Goal: Information Seeking & Learning: Find specific fact

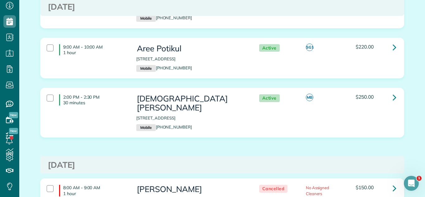
click at [291, 83] on div "9:00 AM - 10:00 AM 1 hour Aree Potikul 2204 North Natchez Avenue apt 3n Chicago…" at bounding box center [223, 63] width 374 height 50
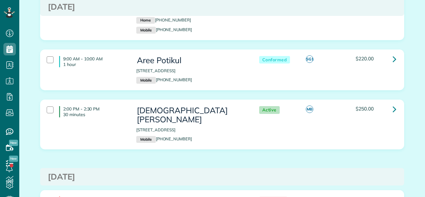
scroll to position [651, 0]
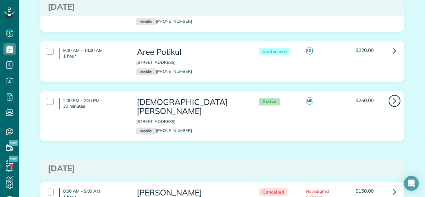
click at [390, 98] on link at bounding box center [395, 101] width 12 height 12
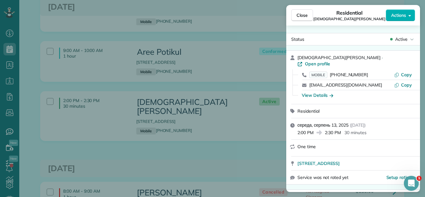
click at [393, 0] on div "Close Residential [PERSON_NAME] Actions Status Active [PERSON_NAME] · Open prof…" at bounding box center [212, 0] width 425 height 0
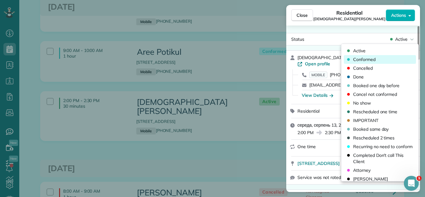
click at [382, 59] on div "Conformed" at bounding box center [380, 59] width 72 height 9
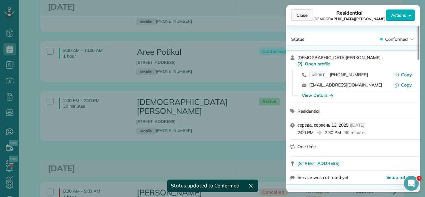
click at [303, 18] on span "Close" at bounding box center [302, 15] width 11 height 6
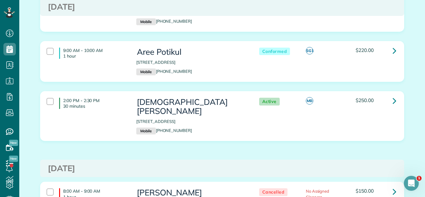
click at [303, 17] on div "9:00 AM - 9:15 AM 15 minutes [PERSON_NAME] [STREET_ADDRESS] Home [PHONE_NUMBER]…" at bounding box center [221, 6] width 359 height 44
click at [232, 133] on div "2:00 PM - 2:30 PM 30 minutes [PERSON_NAME] [STREET_ADDRESS] Mobile [PHONE_NUMBE…" at bounding box center [223, 120] width 374 height 59
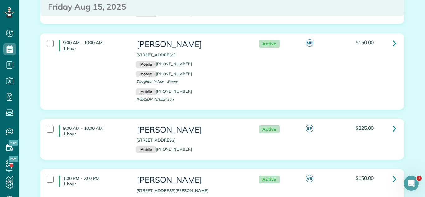
scroll to position [1889, 0]
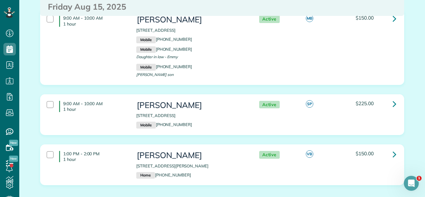
drag, startPoint x: 136, startPoint y: 79, endPoint x: 223, endPoint y: 82, distance: 86.9
click at [223, 113] on p "[STREET_ADDRESS]" at bounding box center [191, 116] width 110 height 6
copy p "[STREET_ADDRESS]"
click at [190, 50] on div "9:00 AM - 10:00 AM 1 hour [PERSON_NAME] [STREET_ADDRESS] Mobile [PHONE_NUMBER] …" at bounding box center [223, 51] width 374 height 85
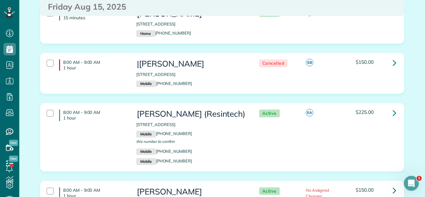
scroll to position [1493, 0]
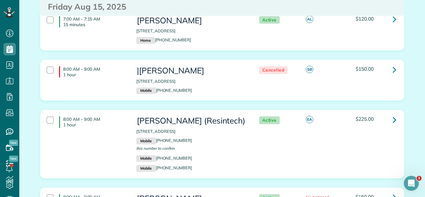
click at [252, 79] on div "8:00 AM - 9:00 AM 1 hour |[PERSON_NAME] [STREET_ADDRESS] Mobile [PHONE_NUMBER] …" at bounding box center [223, 85] width 374 height 50
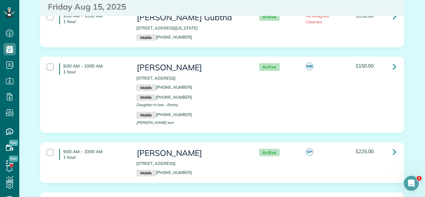
scroll to position [1823, 0]
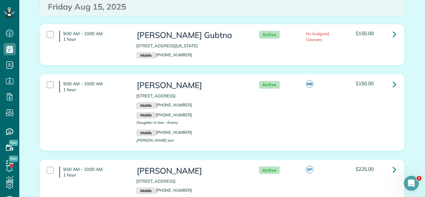
drag, startPoint x: 137, startPoint y: 60, endPoint x: 224, endPoint y: 60, distance: 87.5
click at [224, 93] on p "[STREET_ADDRESS]" at bounding box center [191, 96] width 110 height 6
copy p "[STREET_ADDRESS]"
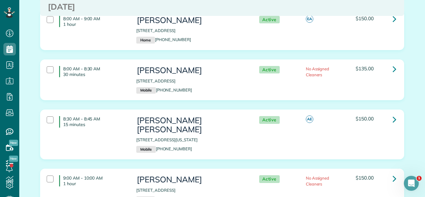
scroll to position [844, 0]
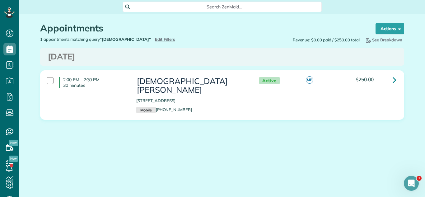
scroll to position [3, 3]
click at [155, 40] on span "Edit Filters" at bounding box center [165, 39] width 20 height 5
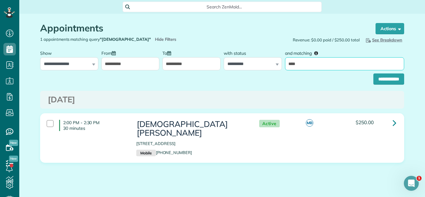
click at [330, 62] on input "****" at bounding box center [344, 63] width 119 height 13
type input "********"
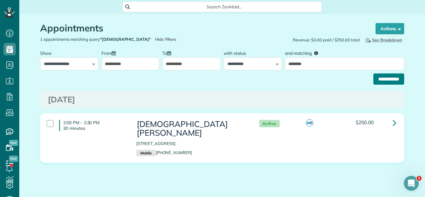
click at [397, 78] on input "**********" at bounding box center [389, 78] width 31 height 11
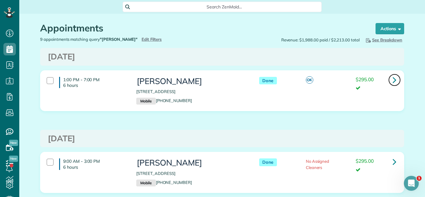
click at [397, 78] on link at bounding box center [395, 80] width 12 height 12
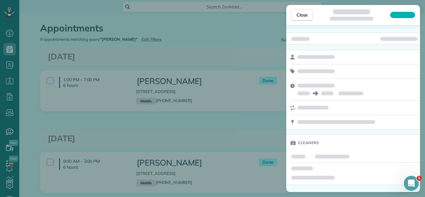
drag, startPoint x: 245, startPoint y: 139, endPoint x: 277, endPoint y: 192, distance: 61.0
click at [245, 141] on div "Close Cleaners" at bounding box center [212, 98] width 425 height 197
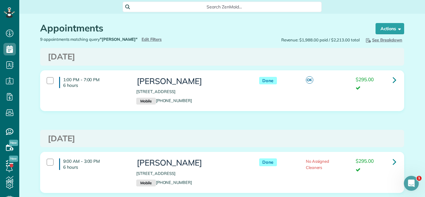
click at [329, 116] on div "1:00 PM - 7:00 PM 6 hours Leo Gonzales 235 West Hickory Road Lombard IL 60148 M…" at bounding box center [223, 95] width 374 height 50
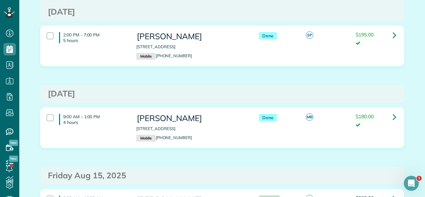
scroll to position [616, 0]
